Goal: Task Accomplishment & Management: Manage account settings

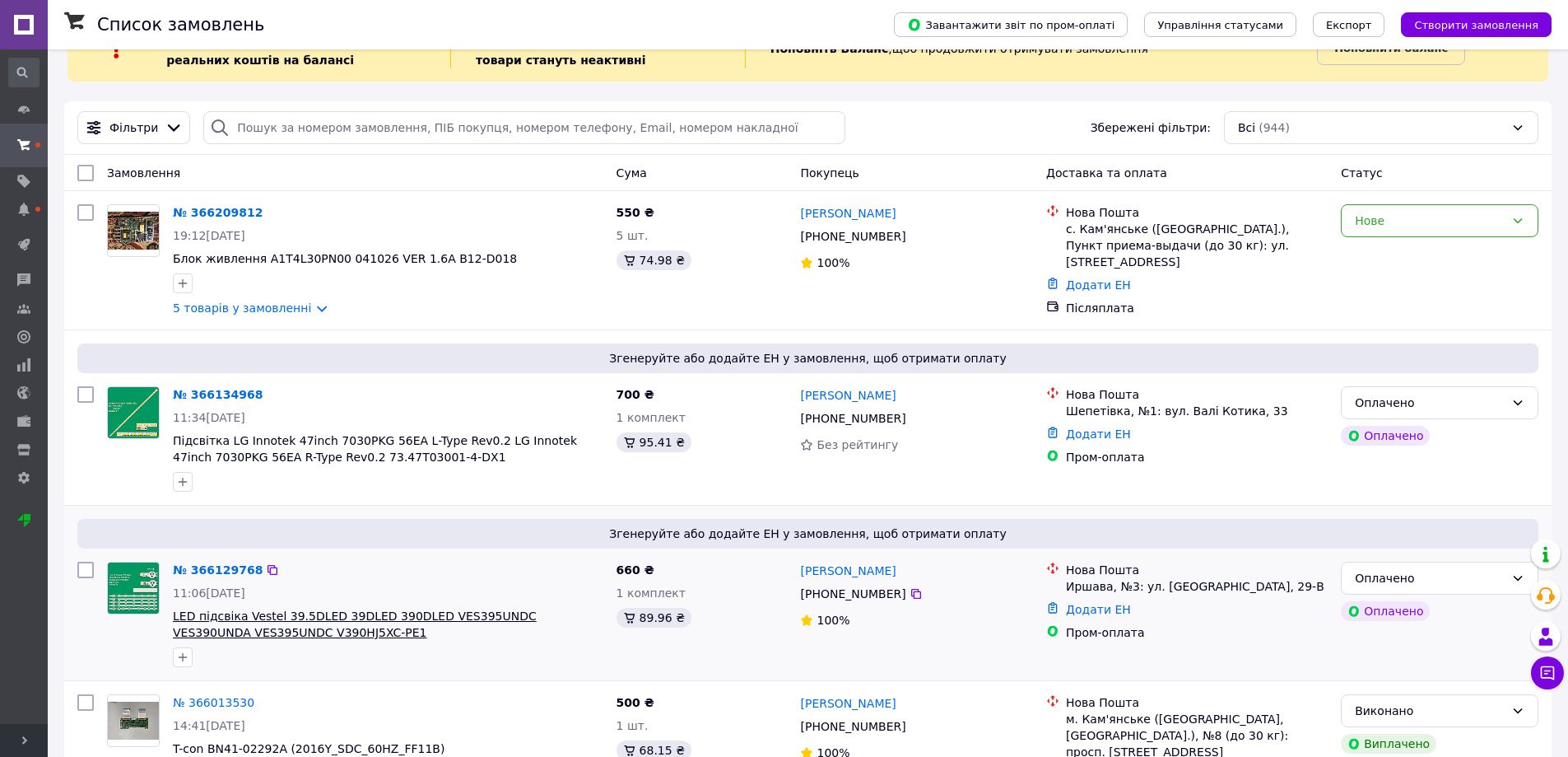
scroll to position [83, 0]
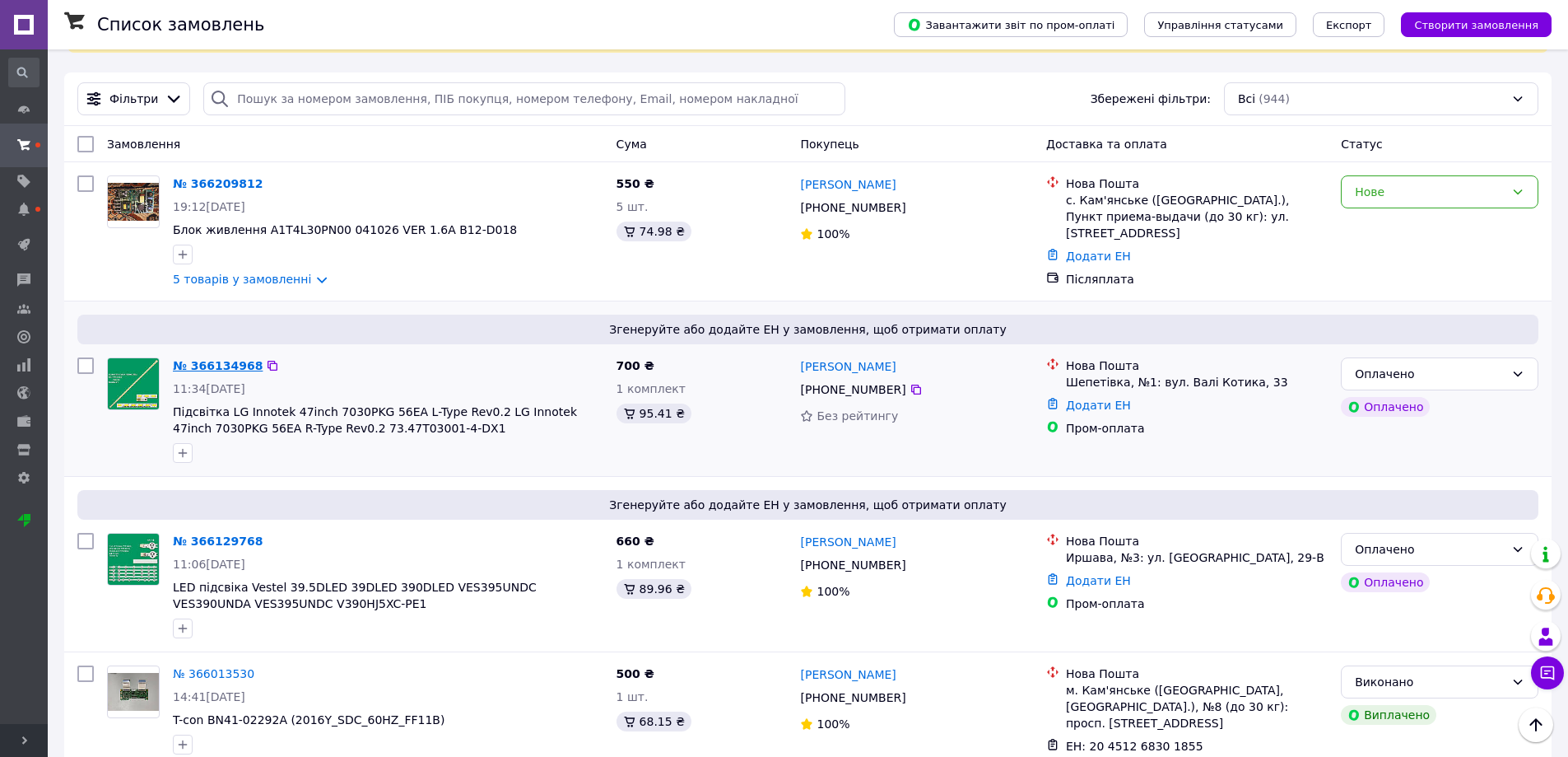
click at [215, 359] on link "№ 366134968" at bounding box center [217, 365] width 90 height 13
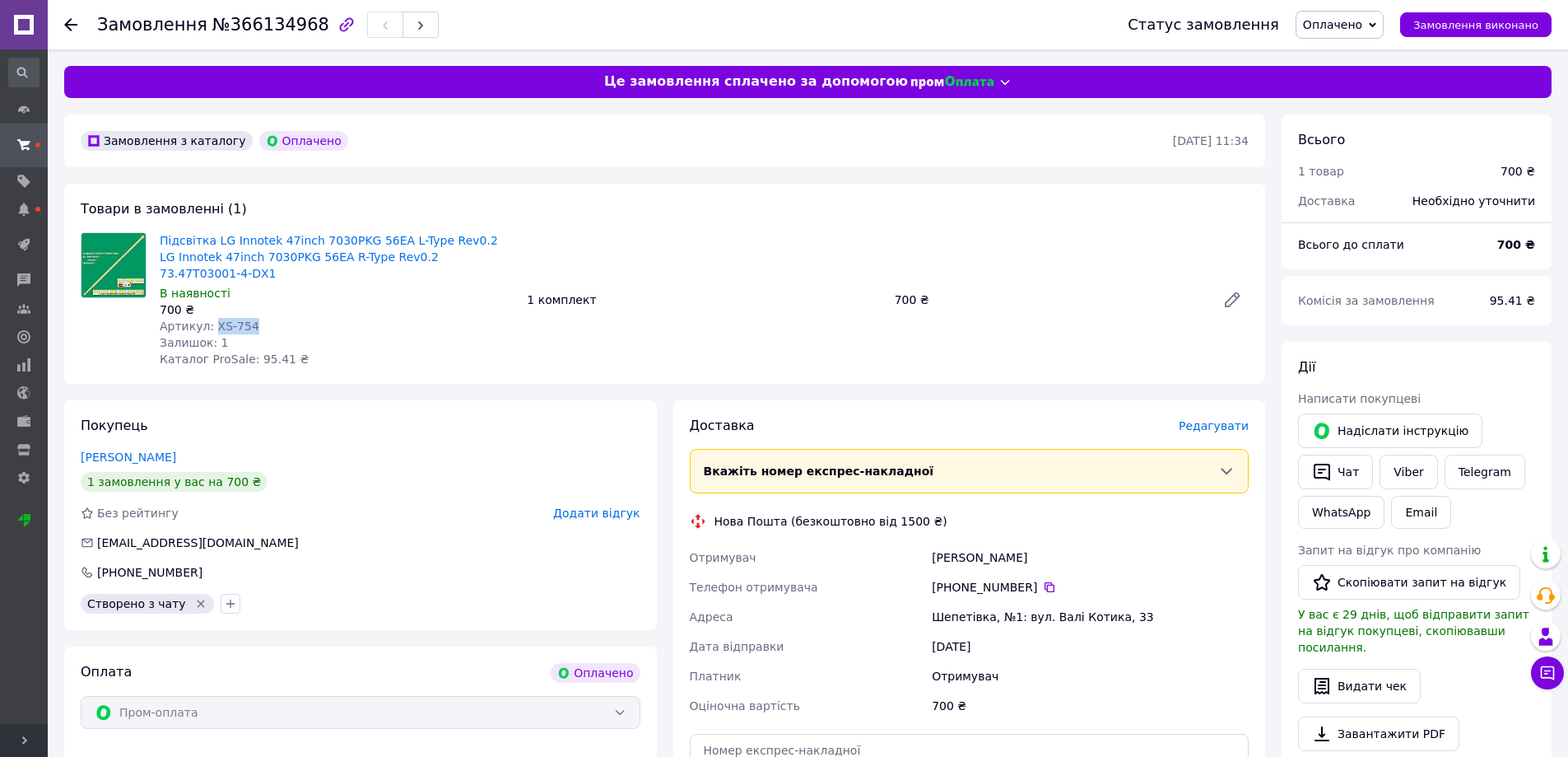
drag, startPoint x: 243, startPoint y: 309, endPoint x: 210, endPoint y: 309, distance: 33.0
type textarea "XS-754"
click at [210, 320] on span "Артикул: XS-754" at bounding box center [209, 326] width 99 height 13
copy span "XS-754"
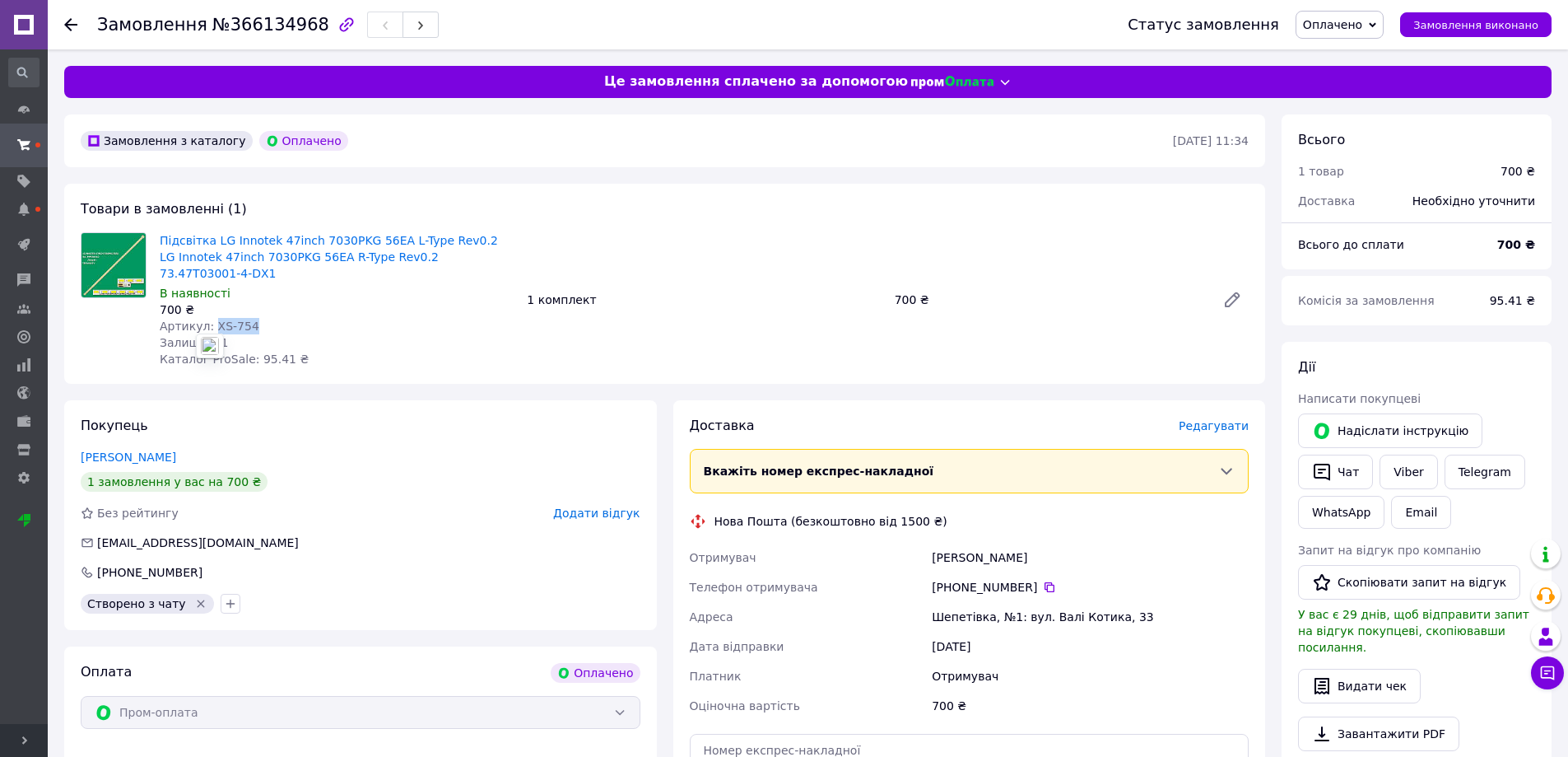
click at [1351, 31] on span "Оплачено" at bounding box center [1332, 24] width 59 height 13
click at [1360, 53] on li "Прийнято" at bounding box center [1338, 58] width 86 height 25
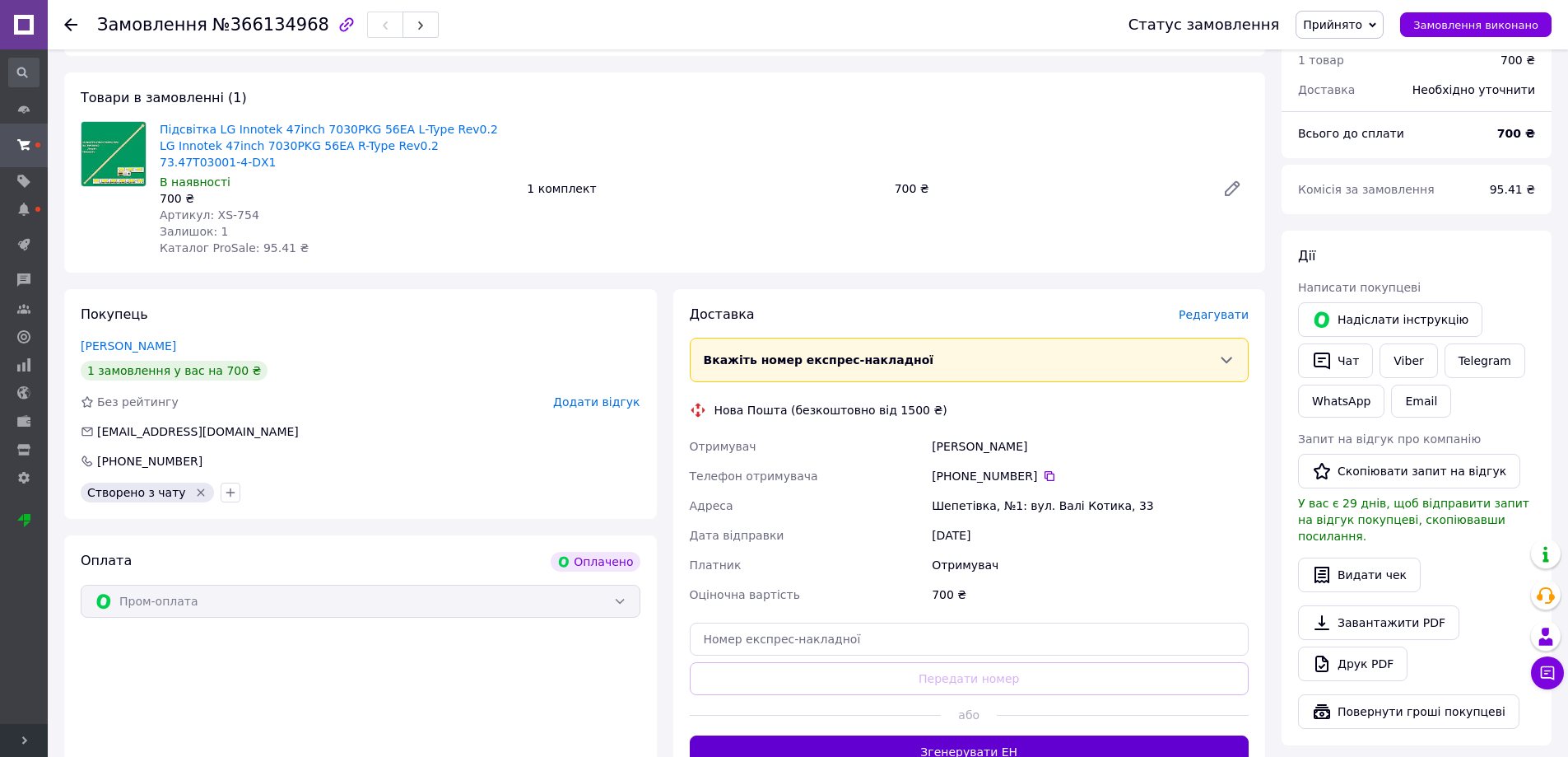
scroll to position [329, 0]
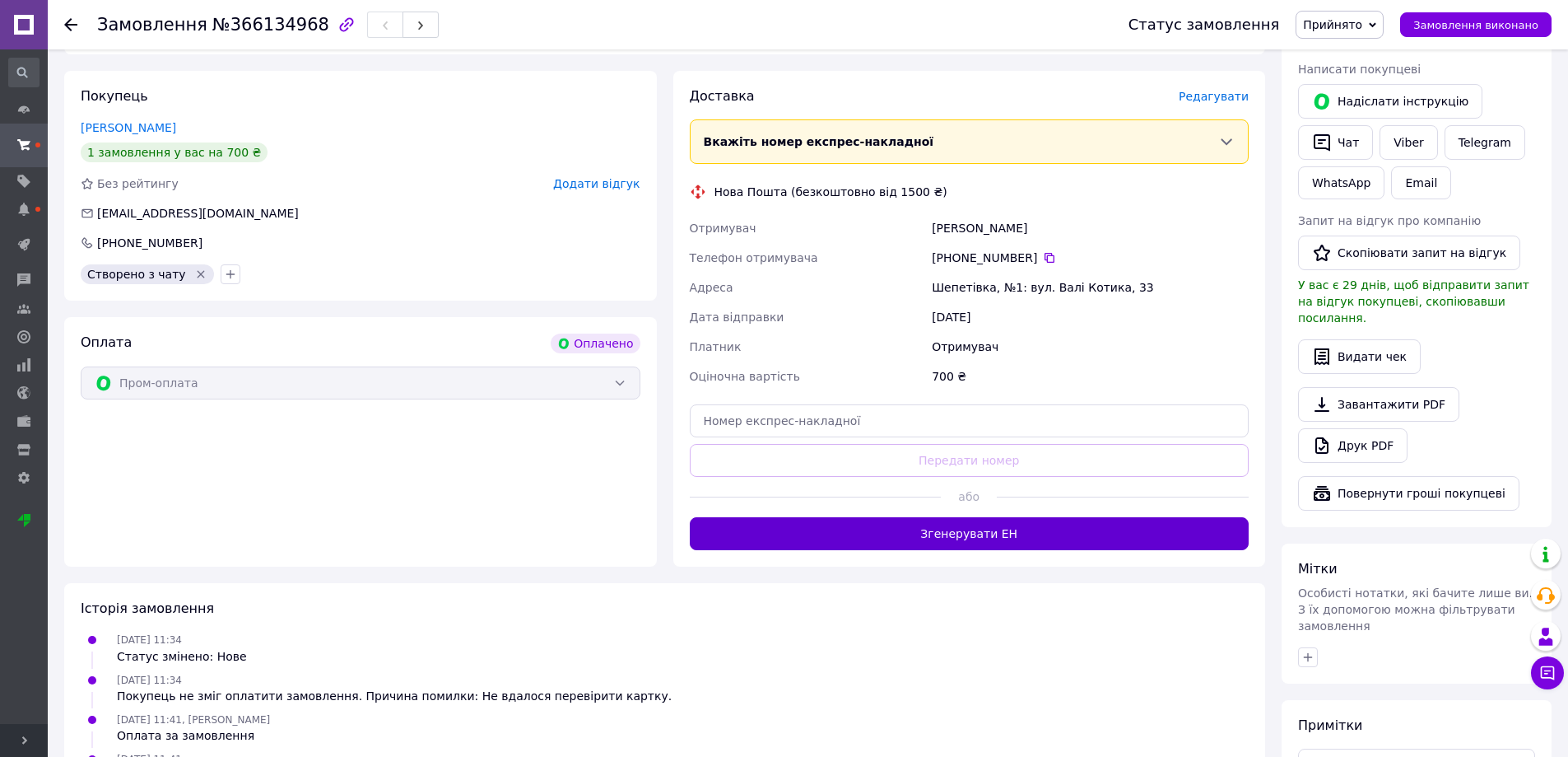
click at [1041, 517] on button "Згенерувати ЕН" at bounding box center [969, 533] width 560 height 33
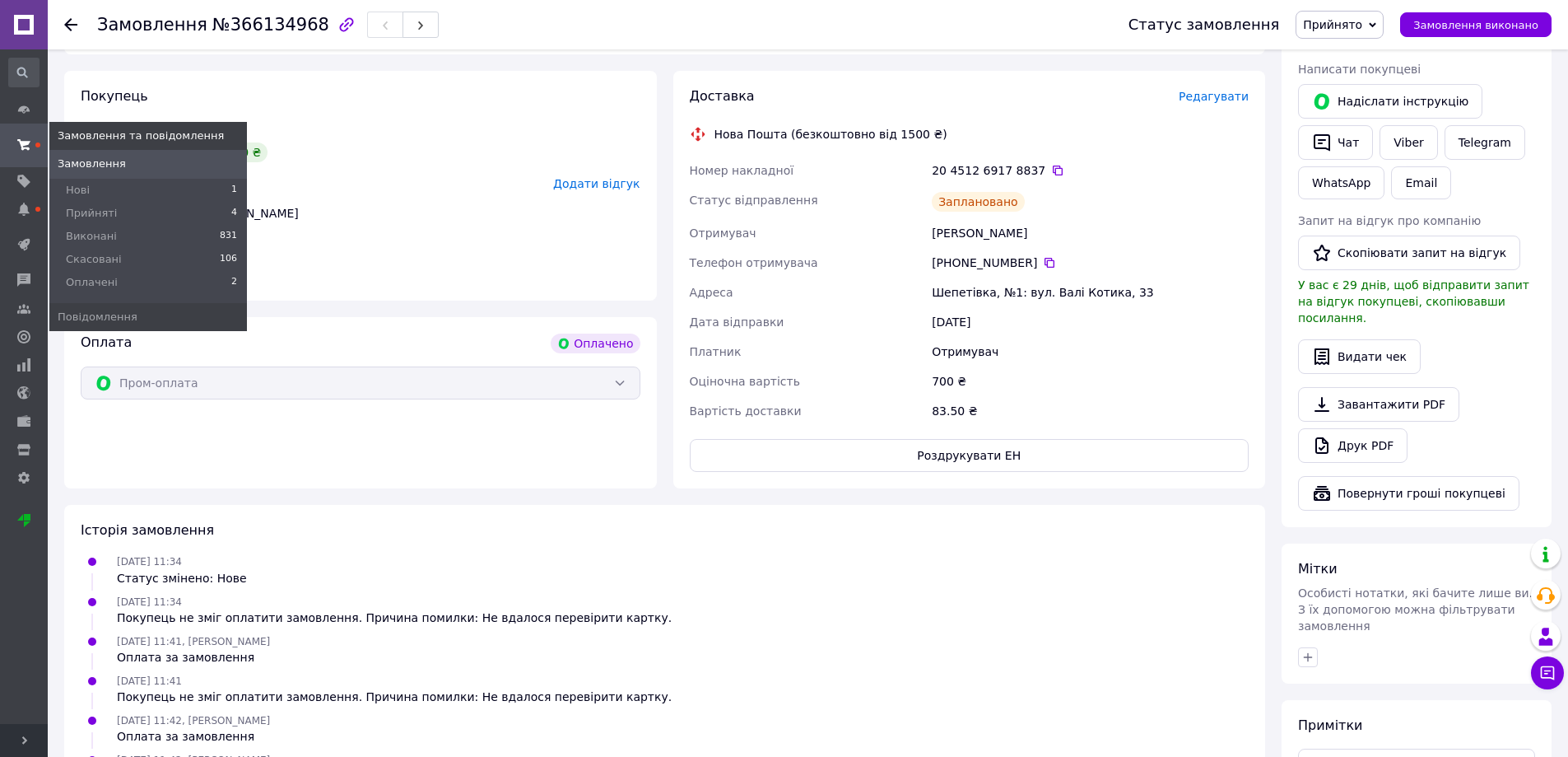
click at [20, 147] on icon at bounding box center [24, 145] width 13 height 13
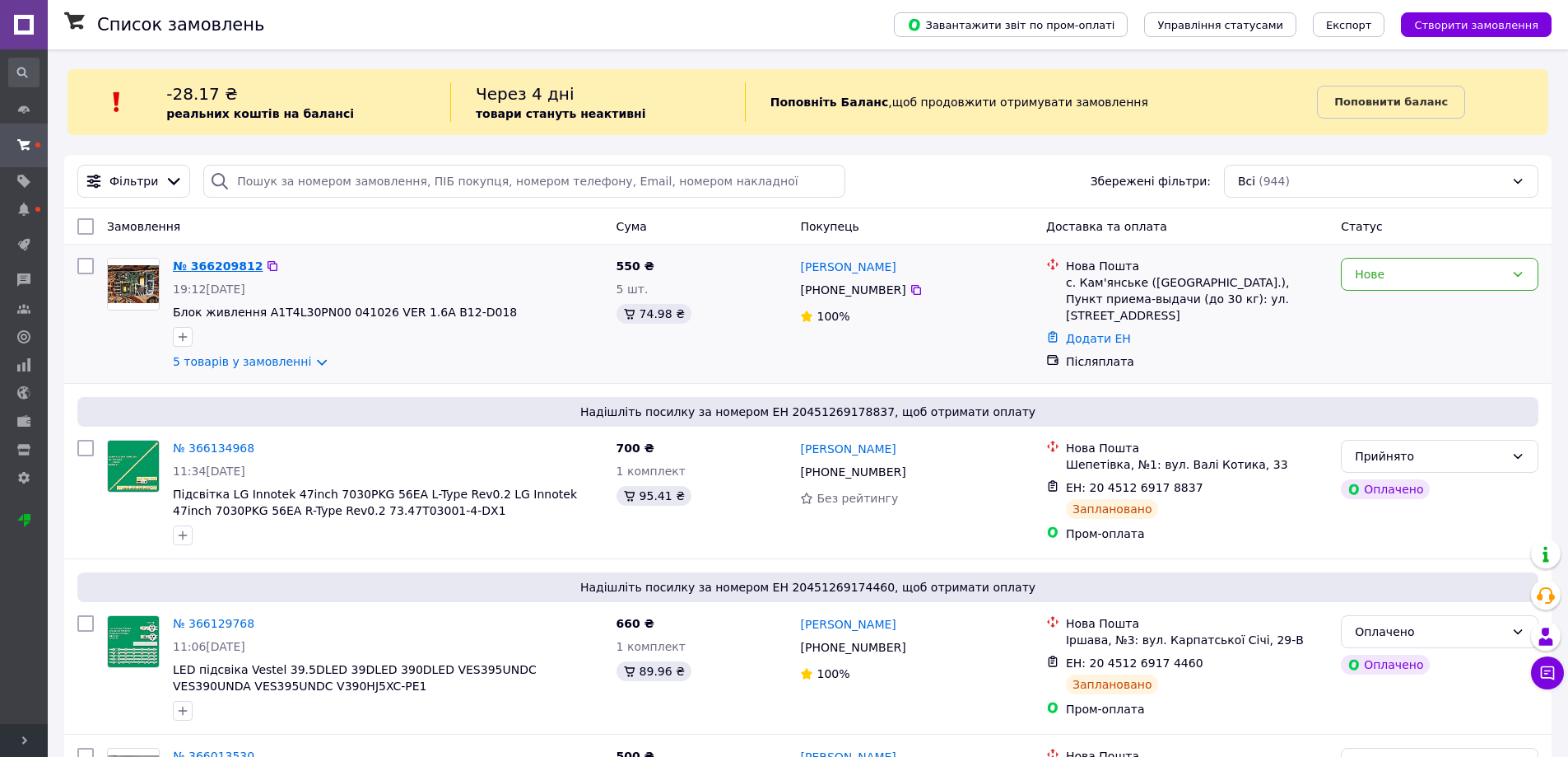
click at [204, 263] on link "№ 366209812" at bounding box center [217, 266] width 90 height 13
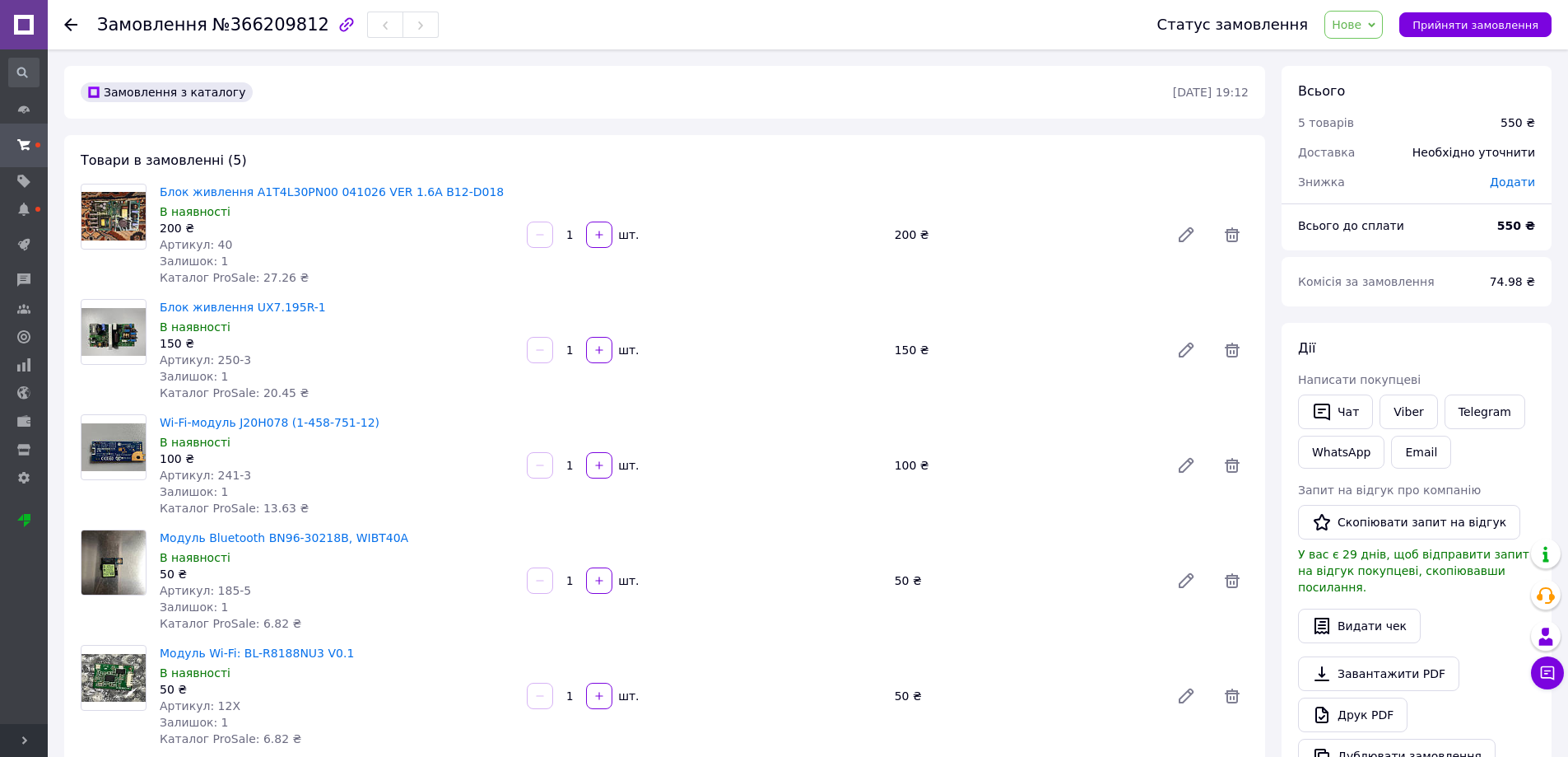
click at [426, 363] on div "Артикул: 250-3" at bounding box center [336, 360] width 354 height 17
drag, startPoint x: 212, startPoint y: 364, endPoint x: 271, endPoint y: 365, distance: 59.0
click at [271, 365] on div "Артикул: 250-3" at bounding box center [336, 360] width 354 height 17
click at [363, 368] on div "Залишок: 1" at bounding box center [336, 377] width 354 height 17
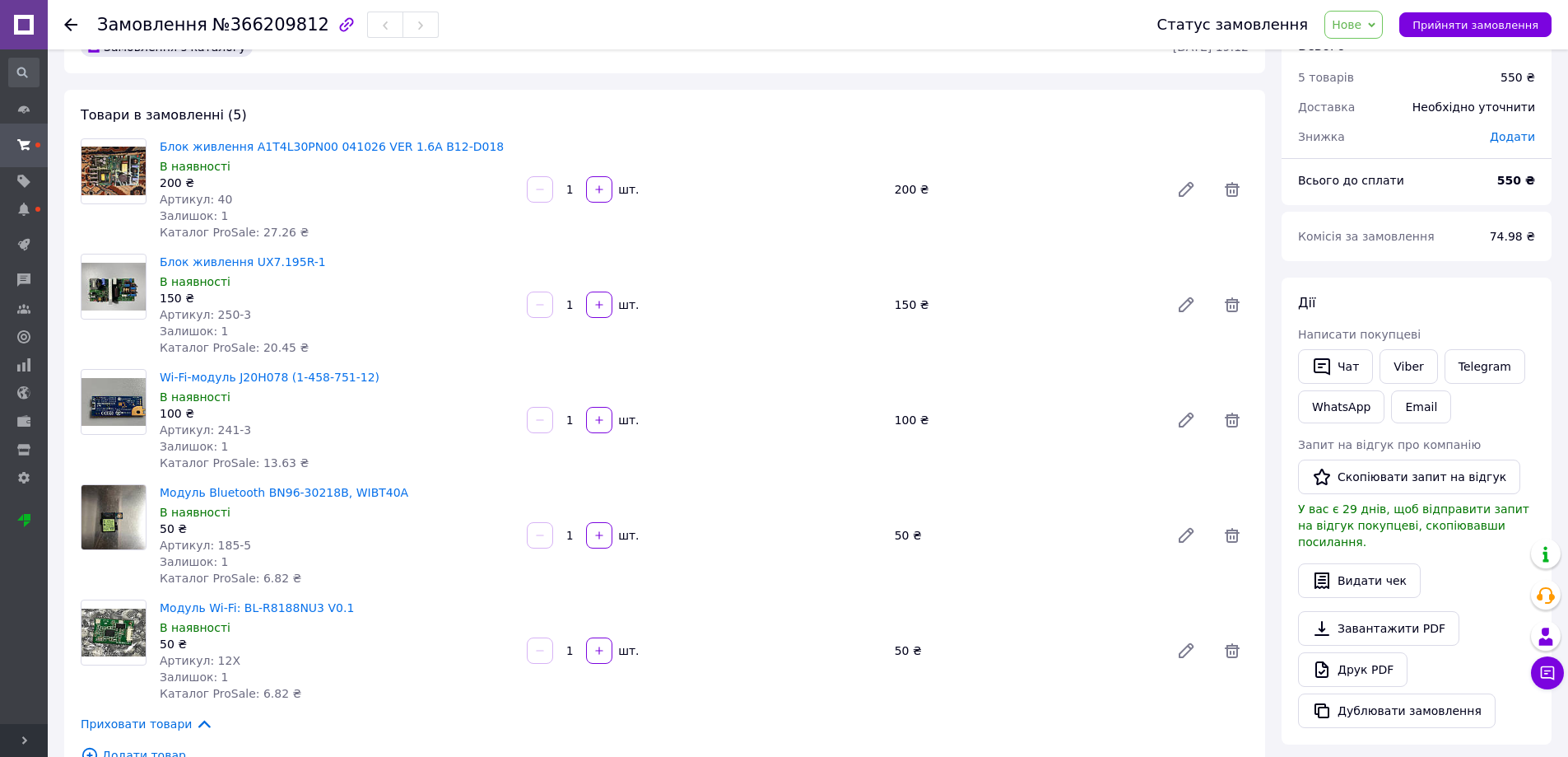
scroll to position [83, 0]
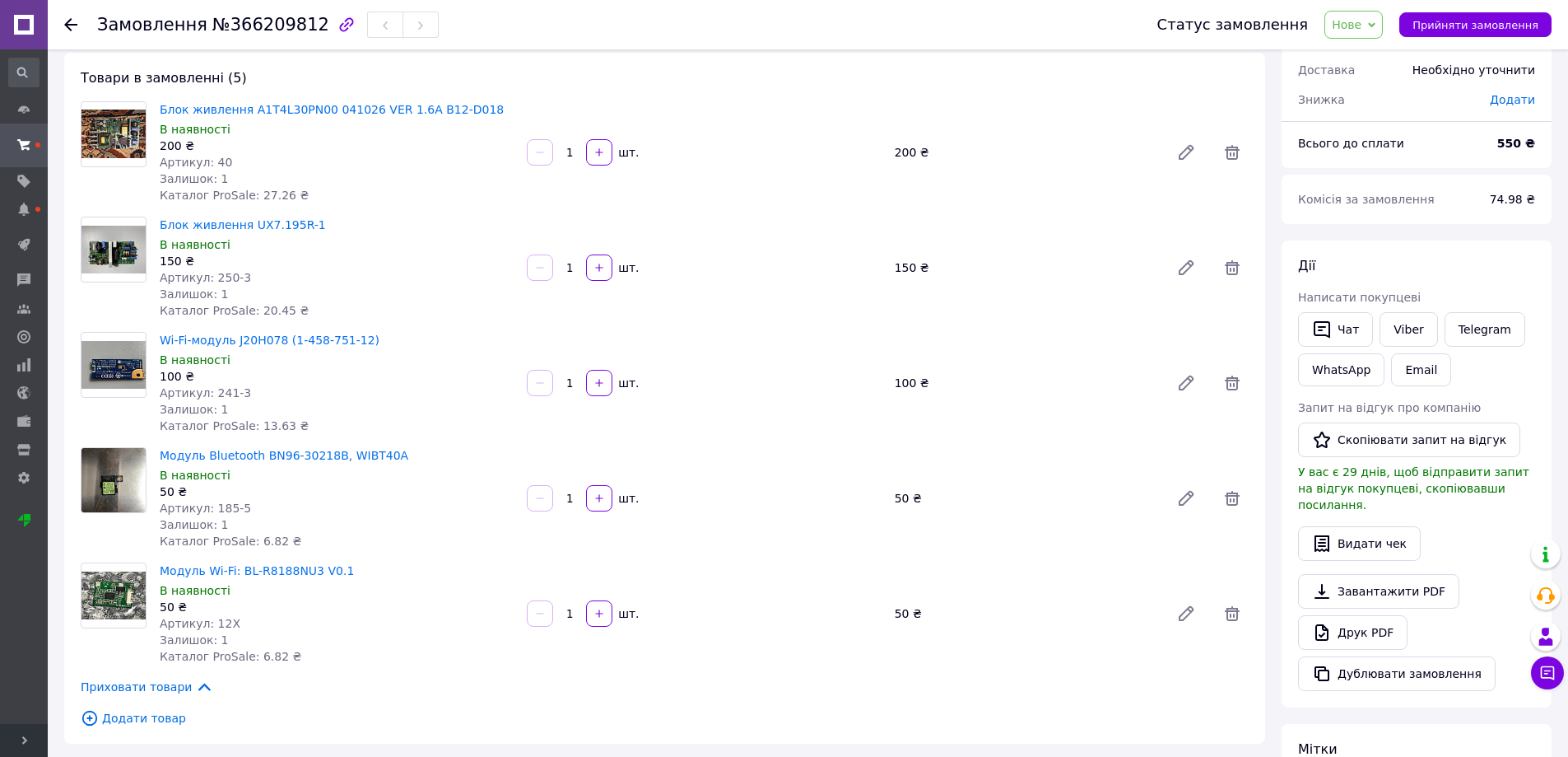
click at [373, 423] on div "Wi-Fi-модуль J20H078 (1-458-751-12) В наявності 100 ₴ Артикул: 241-3 Залишок: 1…" at bounding box center [336, 382] width 367 height 109
drag, startPoint x: 204, startPoint y: 391, endPoint x: 225, endPoint y: 393, distance: 21.1
click at [225, 393] on span "Артикул: 241-3" at bounding box center [205, 392] width 91 height 13
click at [26, 79] on icon at bounding box center [22, 73] width 17 height 17
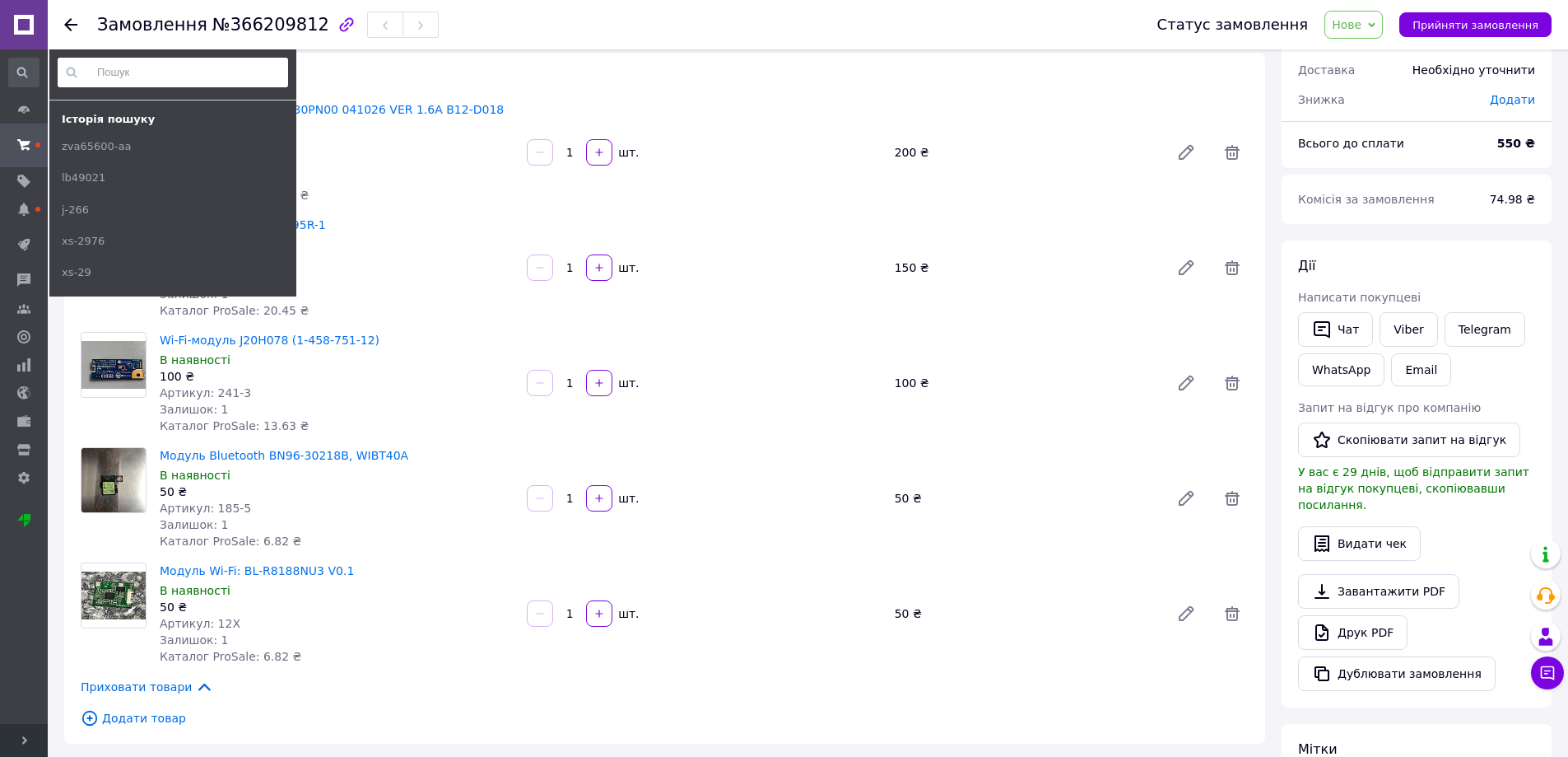
click at [99, 83] on input at bounding box center [173, 73] width 231 height 30
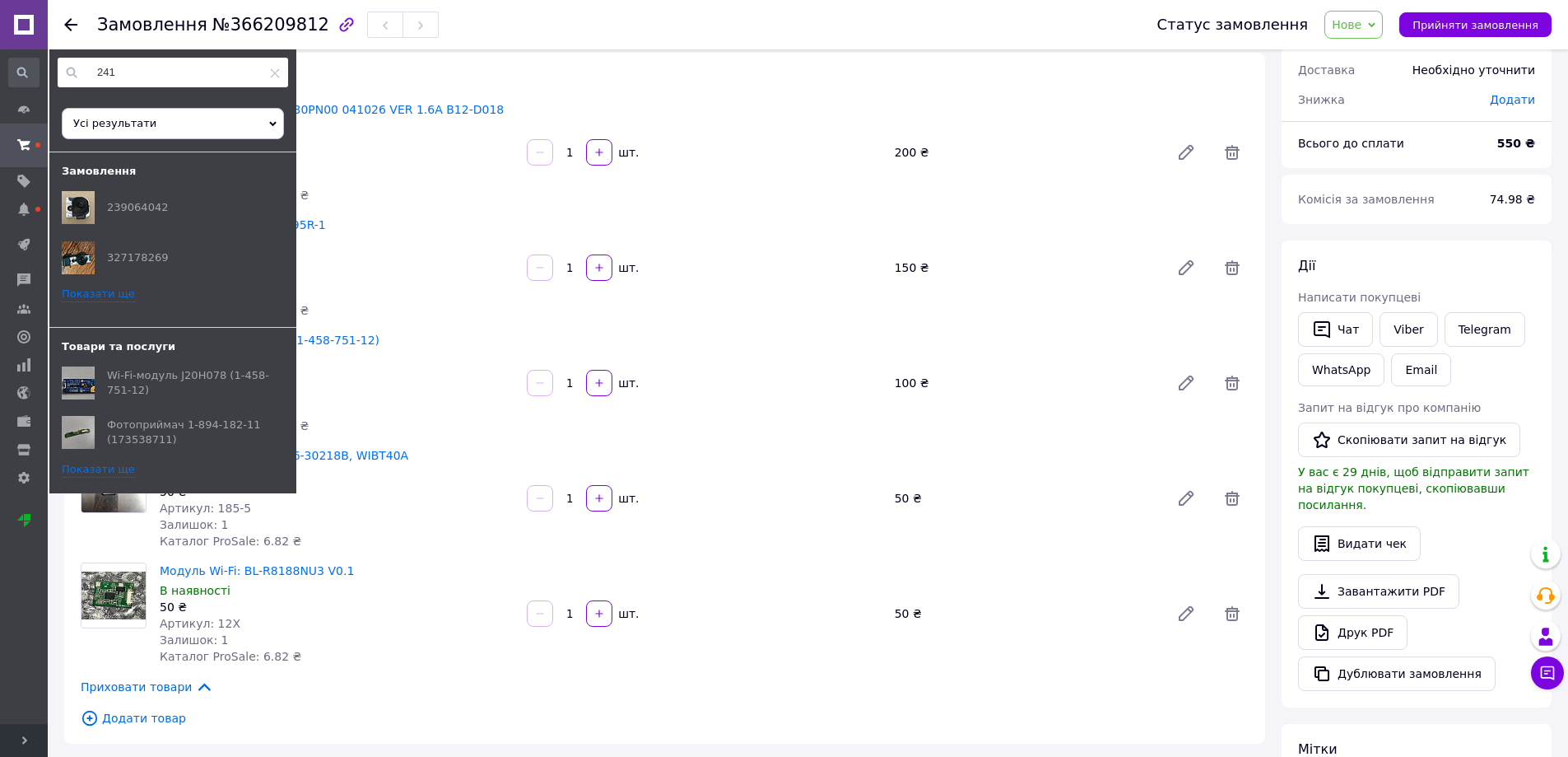
type input "241"
click at [89, 464] on link "Показати ще" at bounding box center [98, 470] width 73 height 16
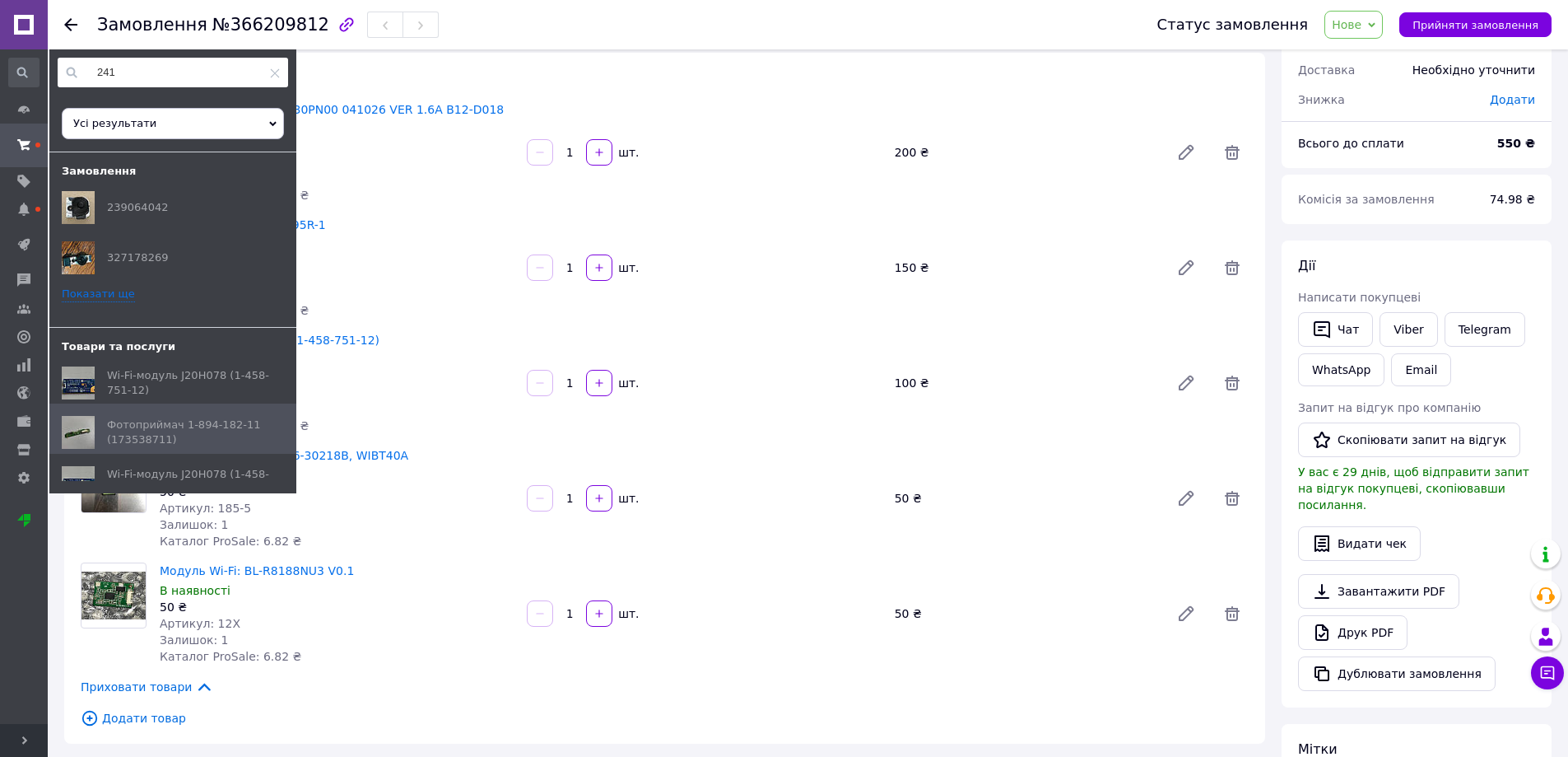
scroll to position [165, 0]
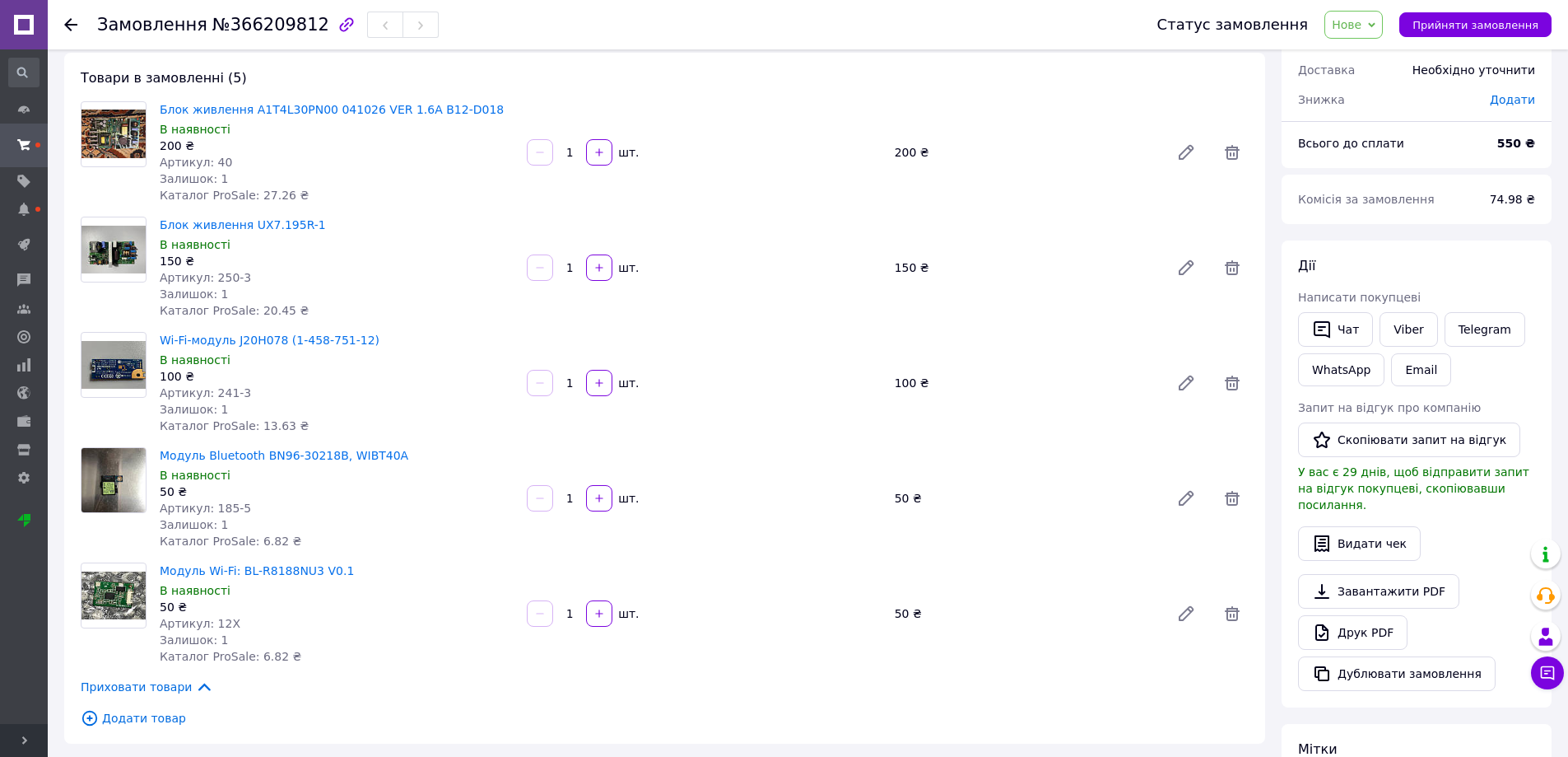
click at [1379, 11] on span "Нове" at bounding box center [1352, 25] width 59 height 28
click at [1373, 50] on li "Прийнято" at bounding box center [1362, 58] width 75 height 25
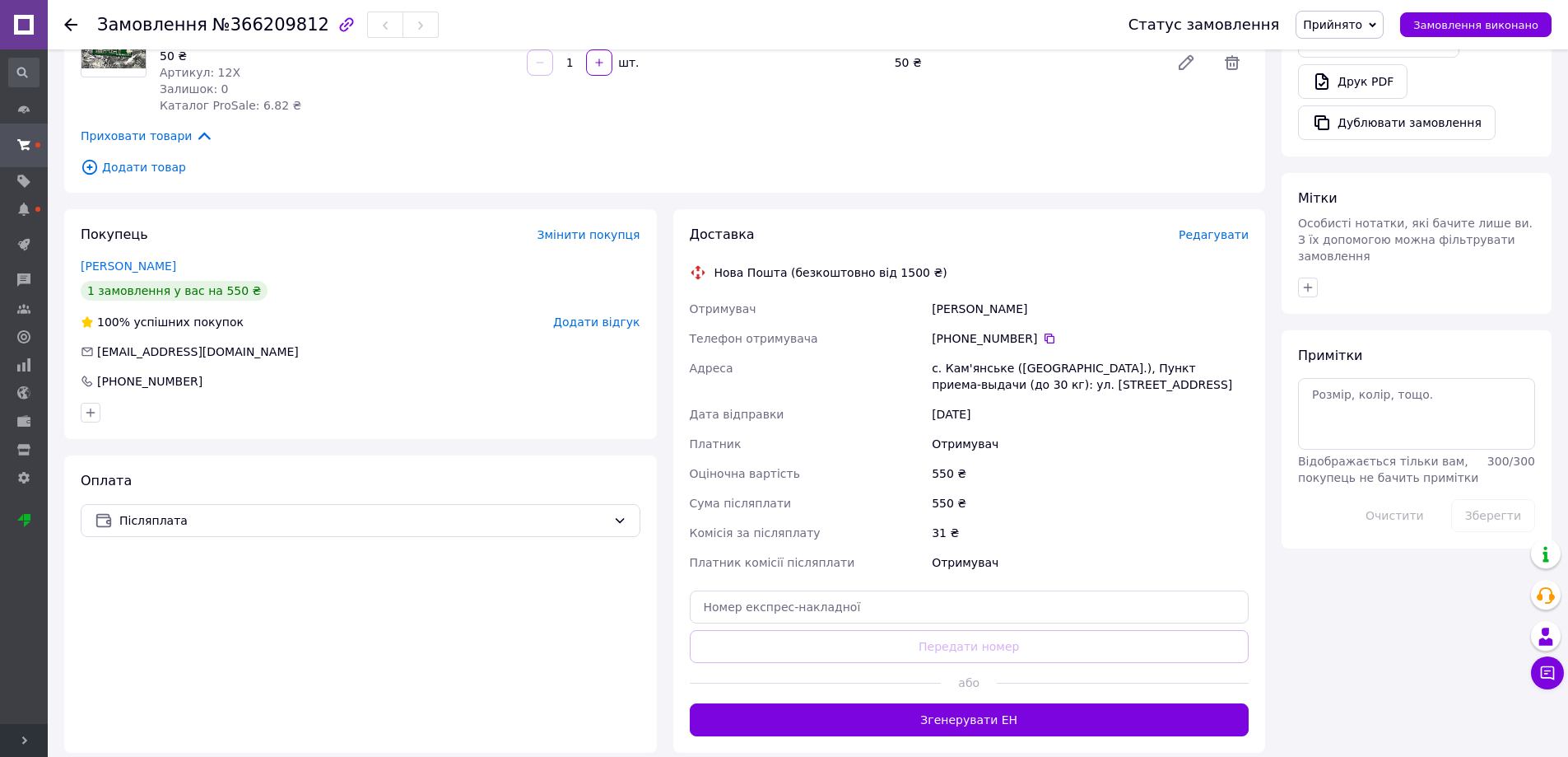
scroll to position [760, 0]
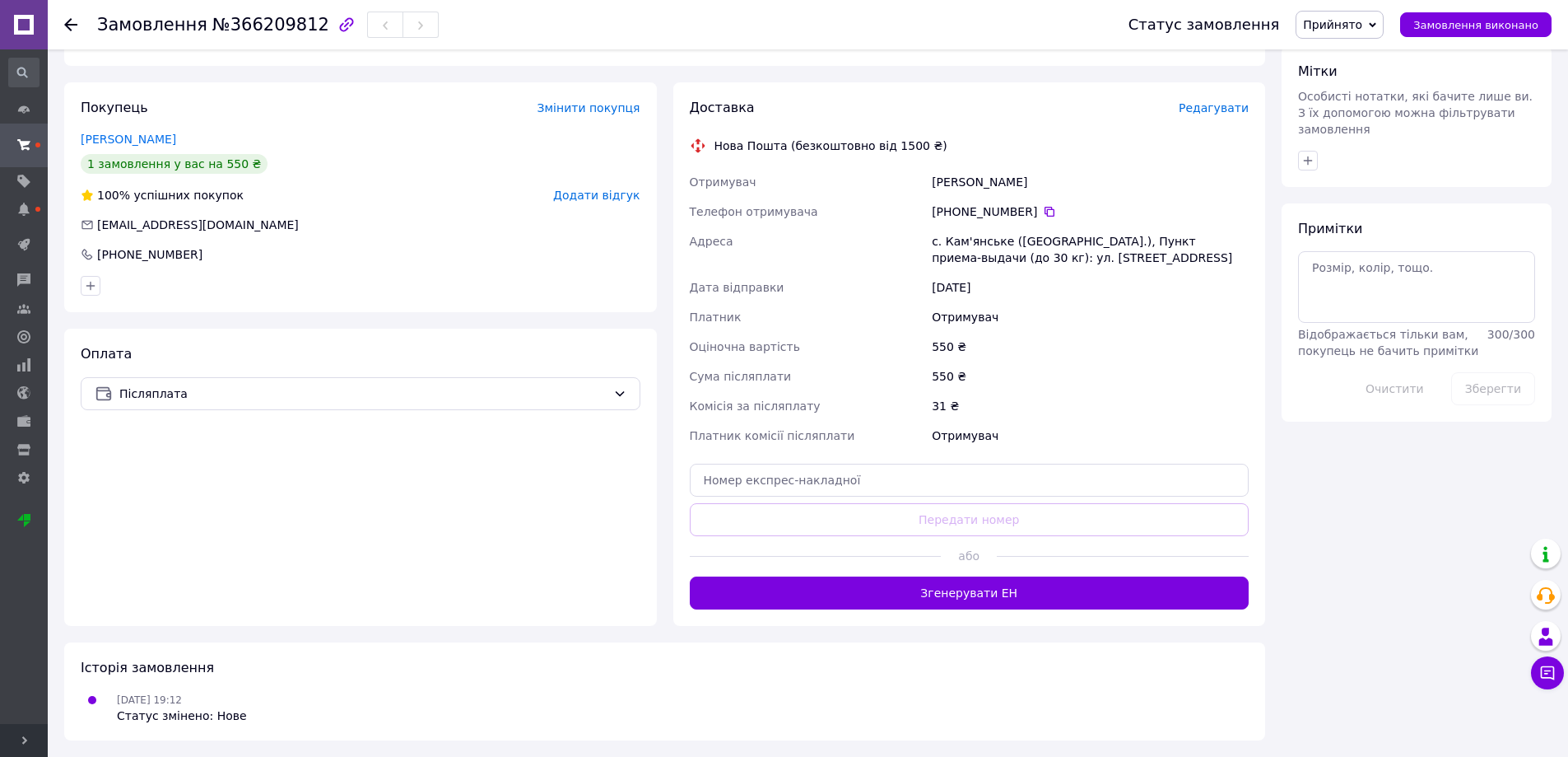
click at [1105, 592] on button "Згенерувати ЕН" at bounding box center [969, 592] width 560 height 33
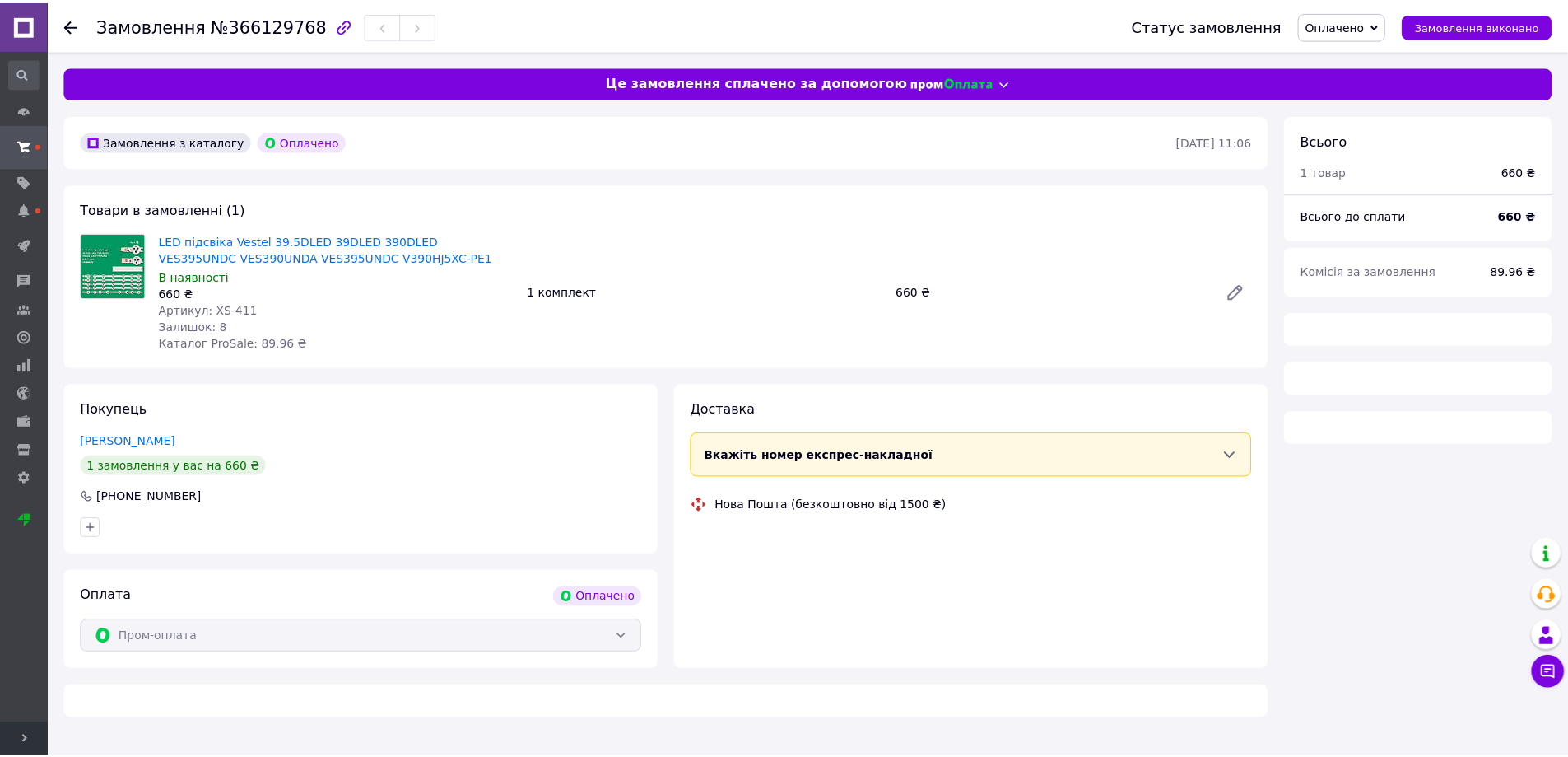
scroll to position [4748, 0]
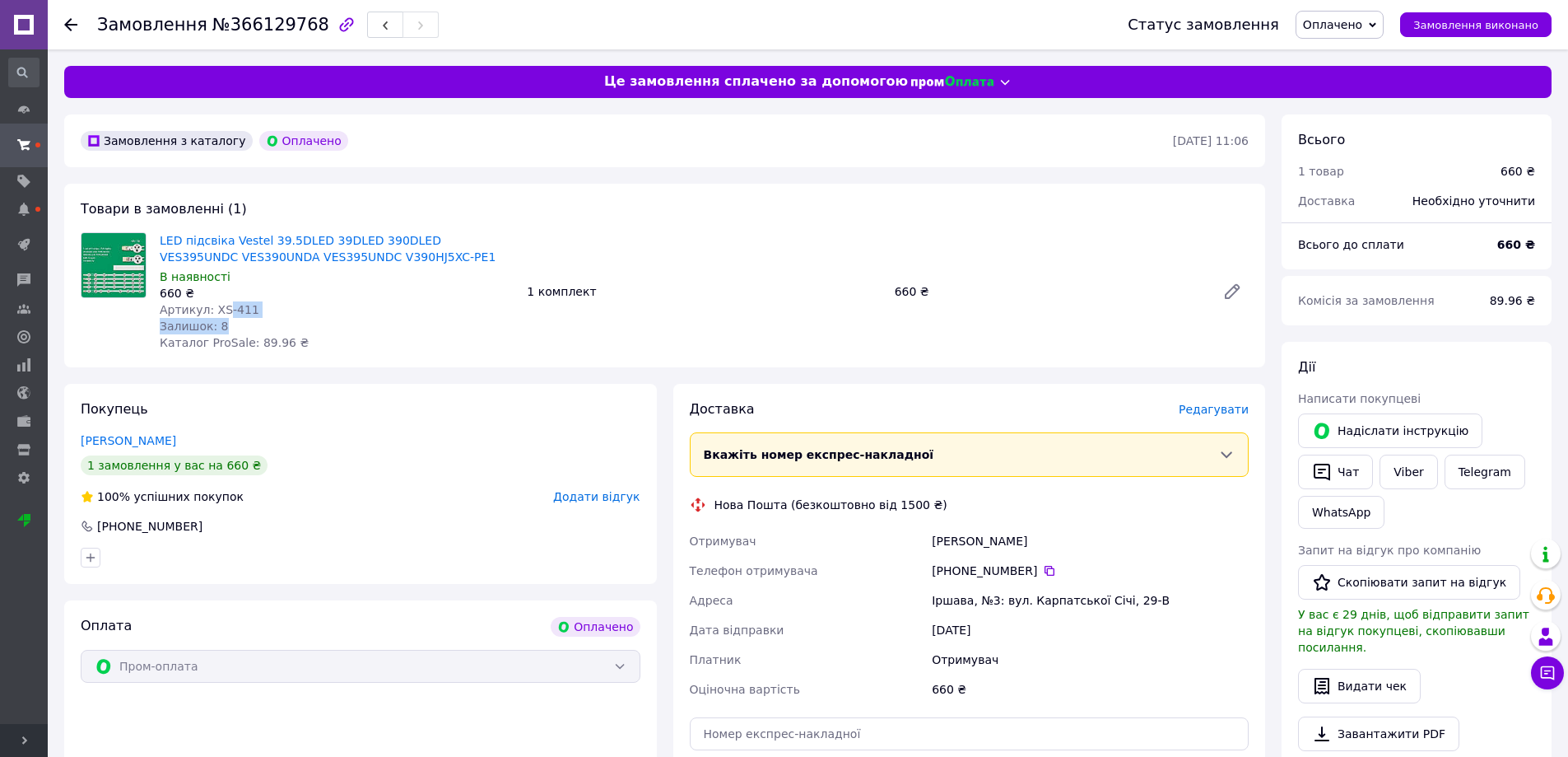
drag, startPoint x: 225, startPoint y: 308, endPoint x: 251, endPoint y: 318, distance: 27.9
type textarea "-411 Залишок: 8"
click at [251, 318] on div "LED підсвіка Vestel 39.5DLED 39DLED 390DLED VES395UNDC VES390UNDA VES395UNDC V3…" at bounding box center [336, 291] width 367 height 126
click at [240, 304] on span "Артикул: XS-411" at bounding box center [209, 310] width 99 height 13
drag, startPoint x: 244, startPoint y: 308, endPoint x: 219, endPoint y: 304, distance: 25.3
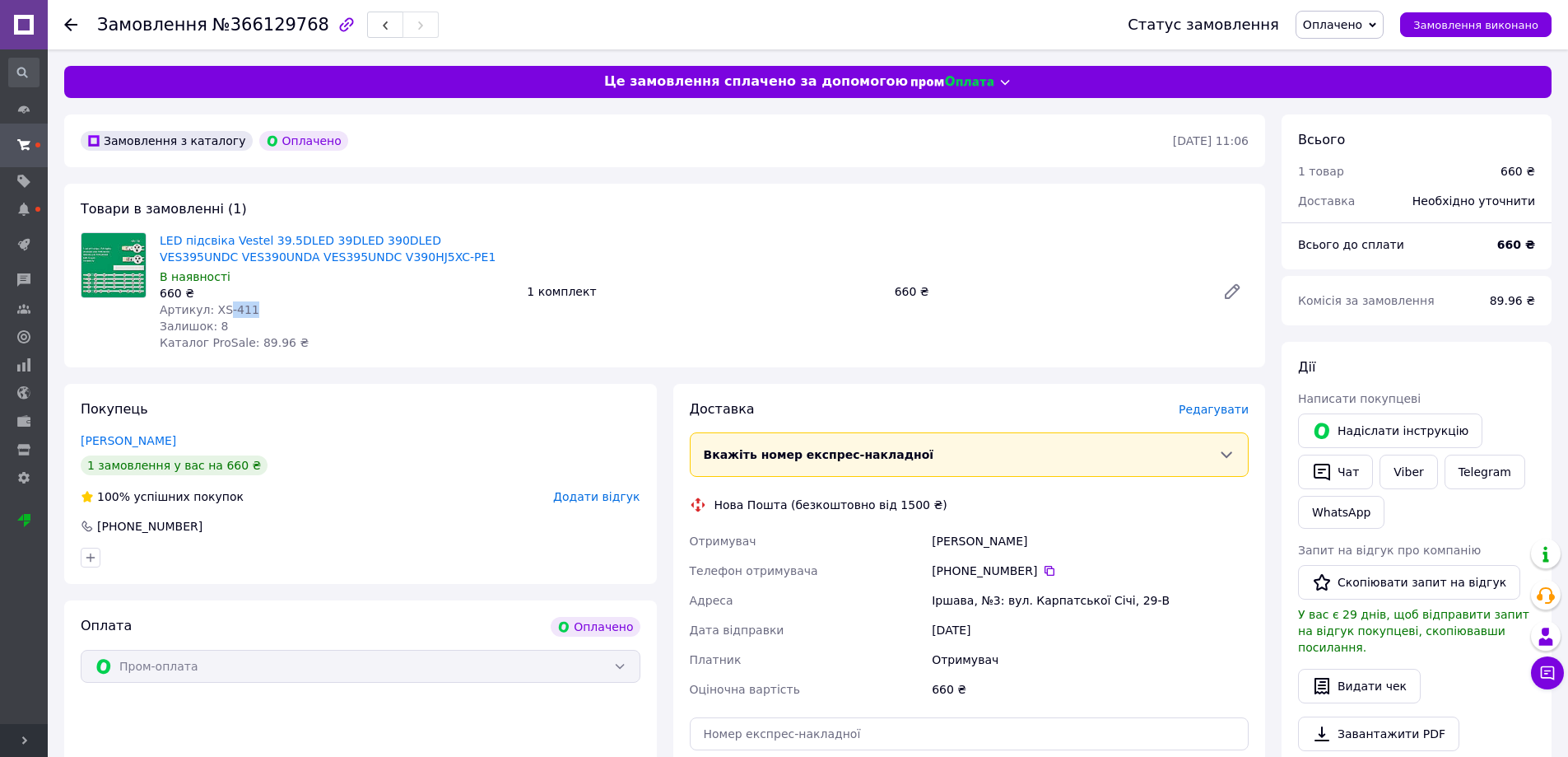
click at [219, 304] on span "Артикул: XS-411" at bounding box center [209, 310] width 99 height 13
click at [248, 312] on div "Артикул: XS-411" at bounding box center [336, 310] width 354 height 17
click at [247, 310] on div "Артикул: XS-411" at bounding box center [336, 310] width 354 height 17
drag, startPoint x: 251, startPoint y: 313, endPoint x: 208, endPoint y: 307, distance: 43.4
click at [208, 307] on div "Артикул: XS-411" at bounding box center [336, 310] width 354 height 17
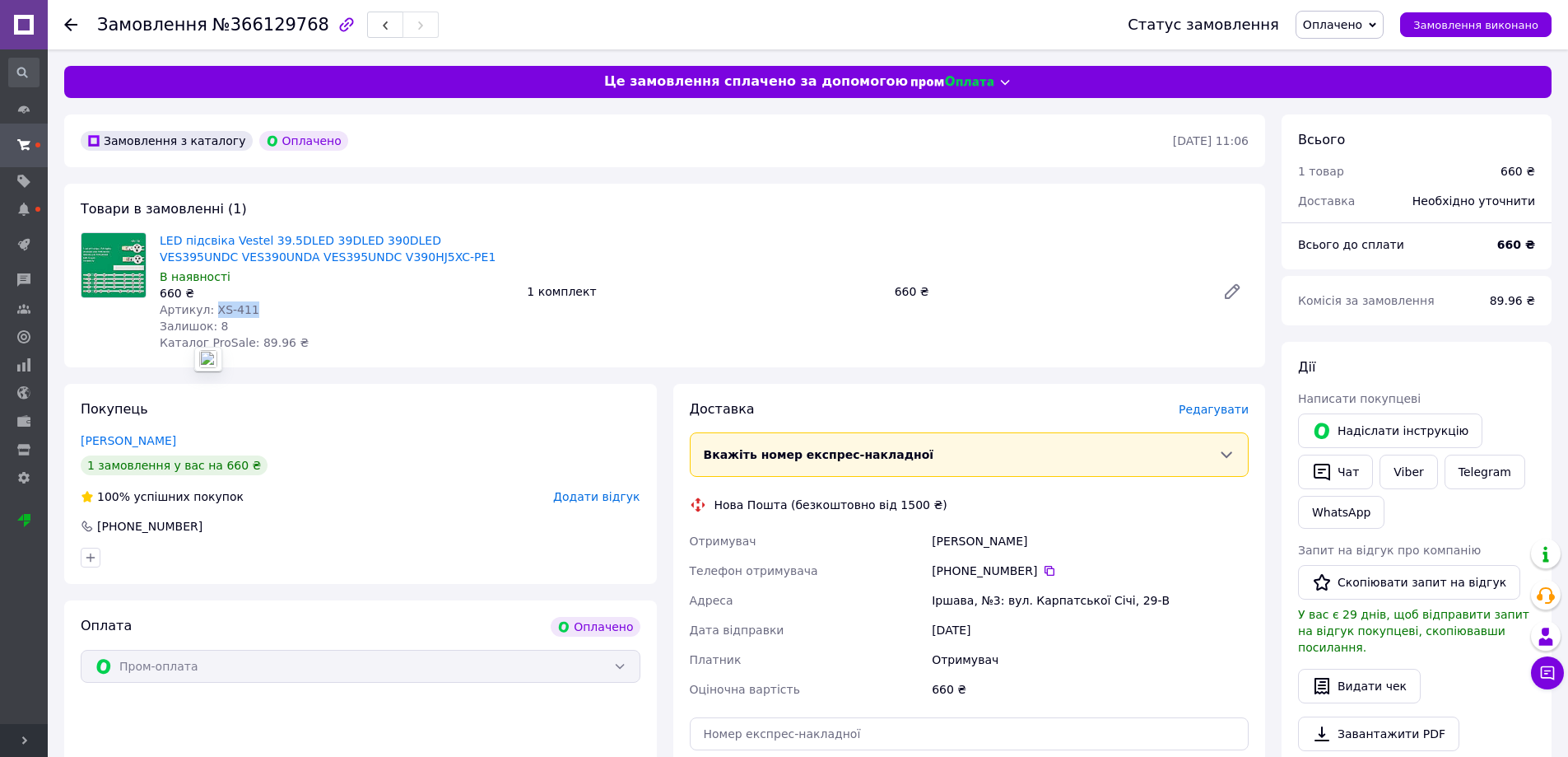
copy span "XS-411"
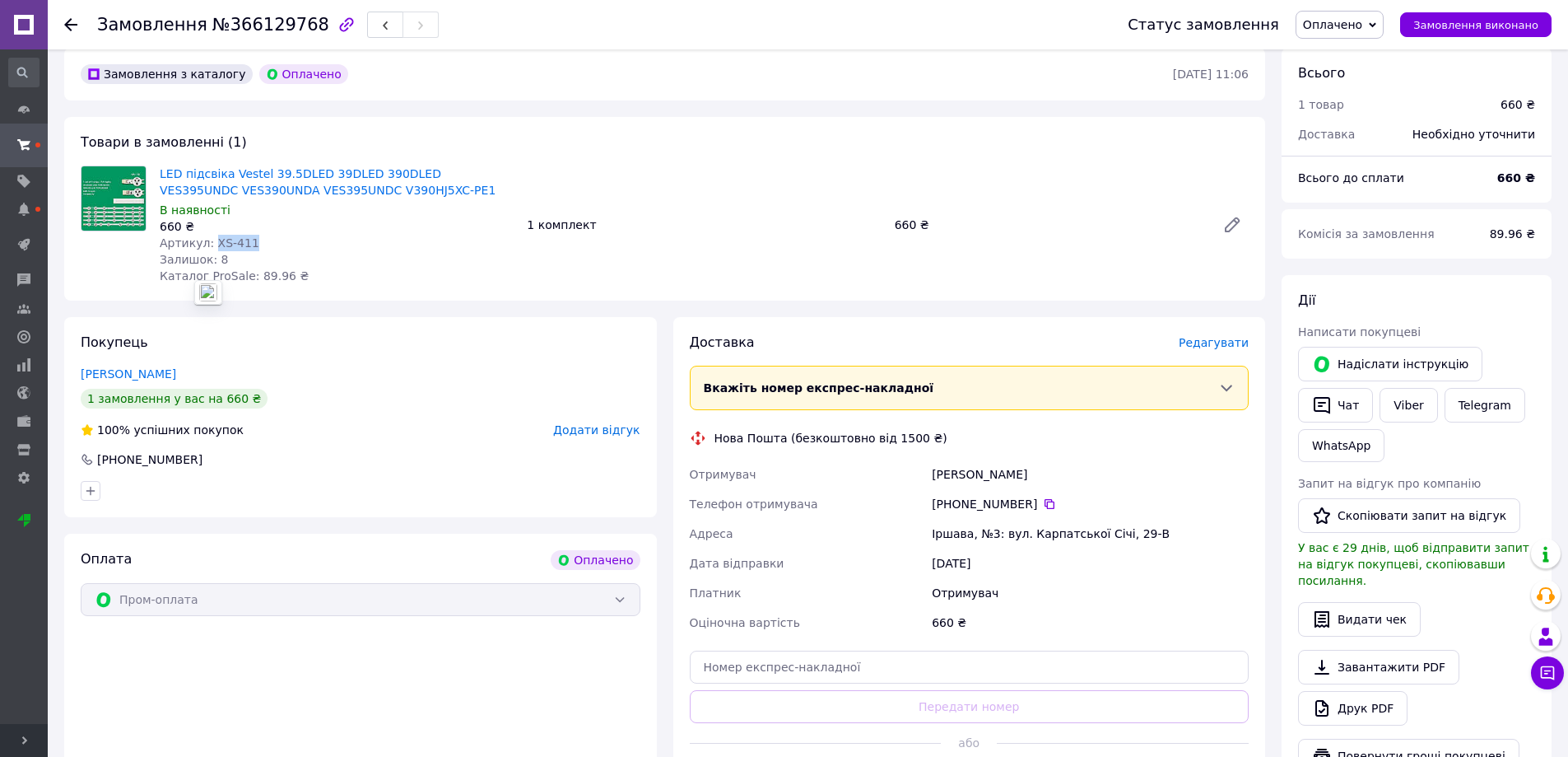
scroll to position [247, 0]
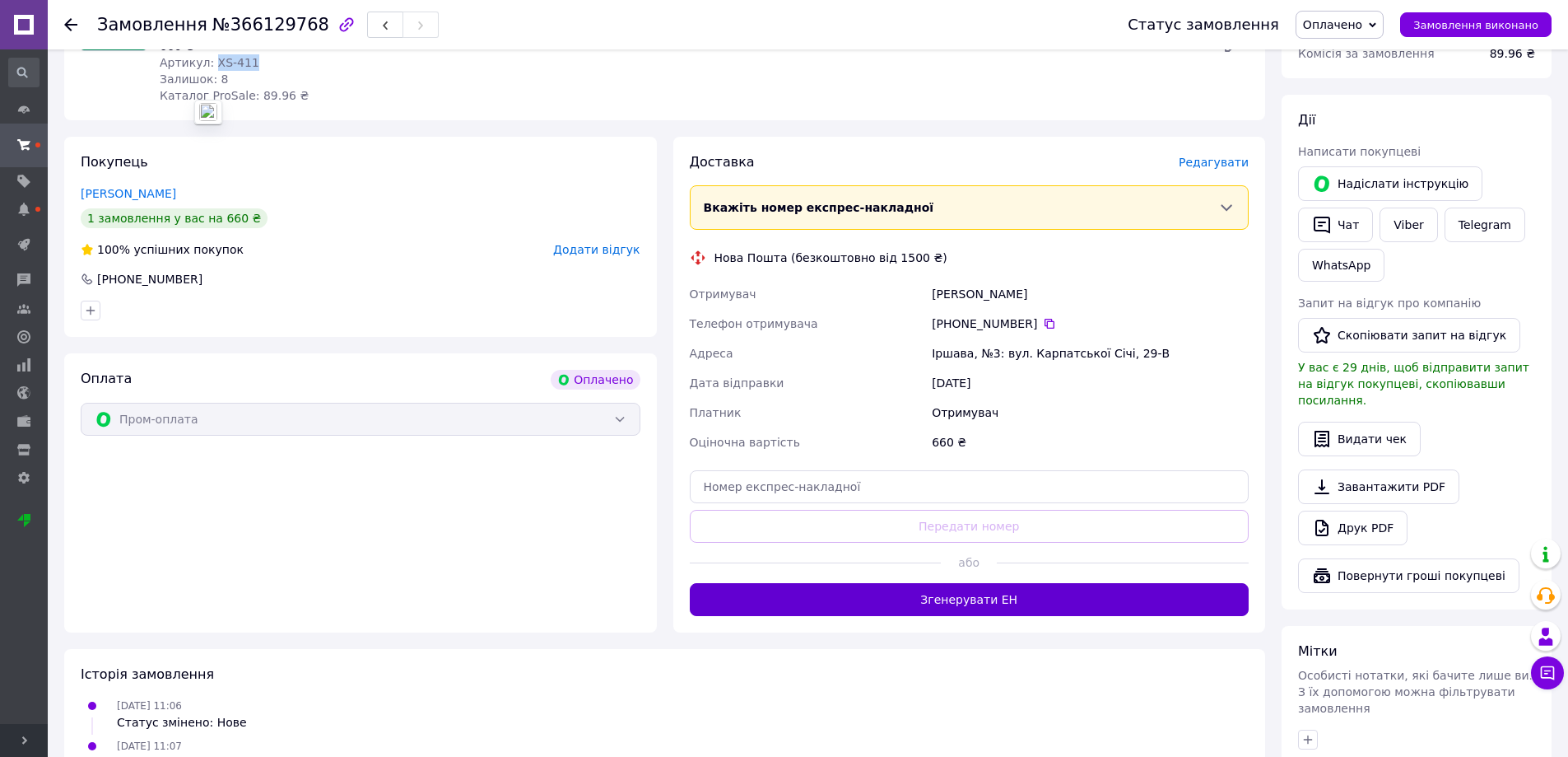
click at [916, 608] on button "Згенерувати ЕН" at bounding box center [969, 599] width 560 height 33
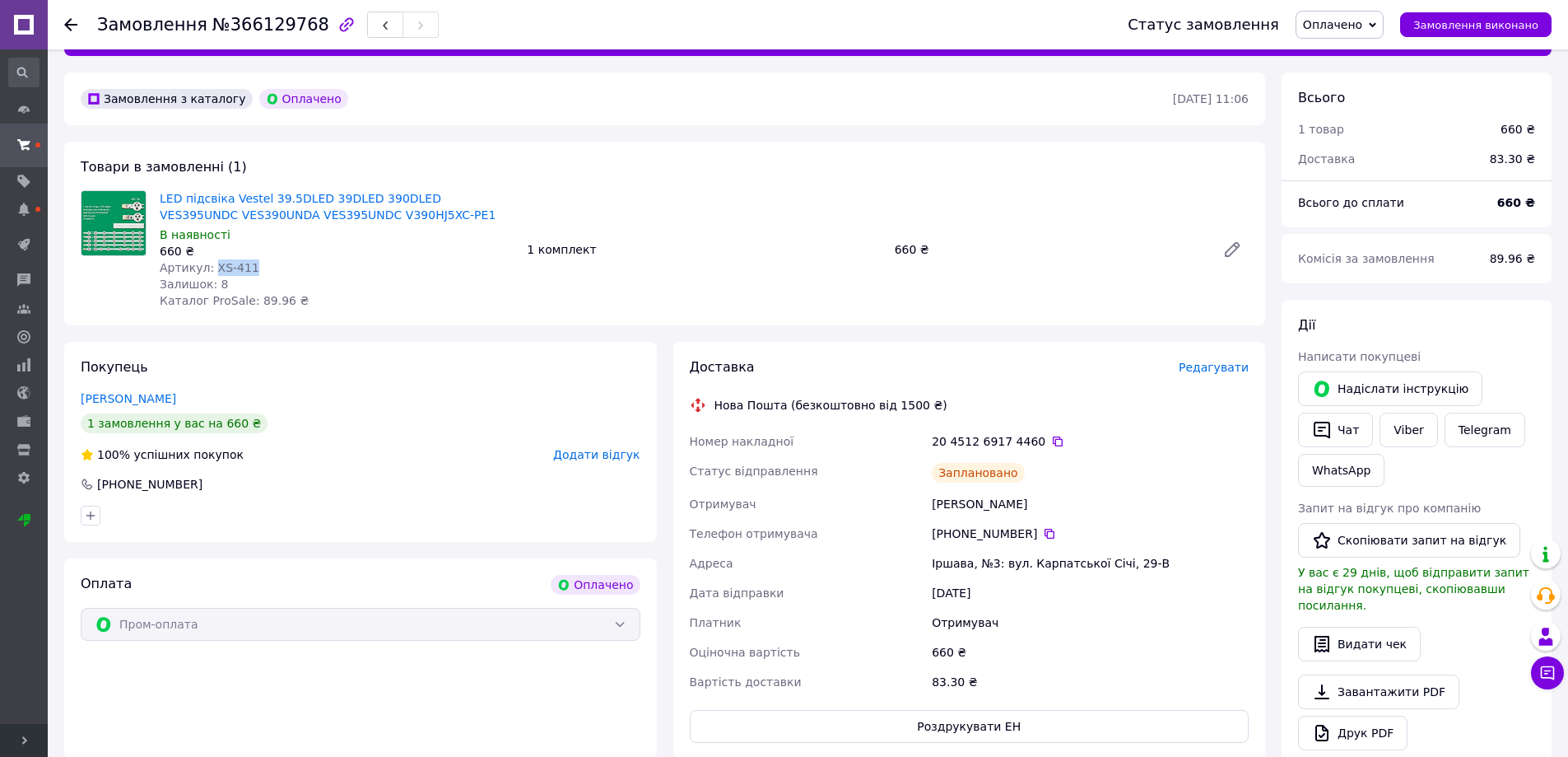
scroll to position [0, 0]
